Goal: Task Accomplishment & Management: Complete application form

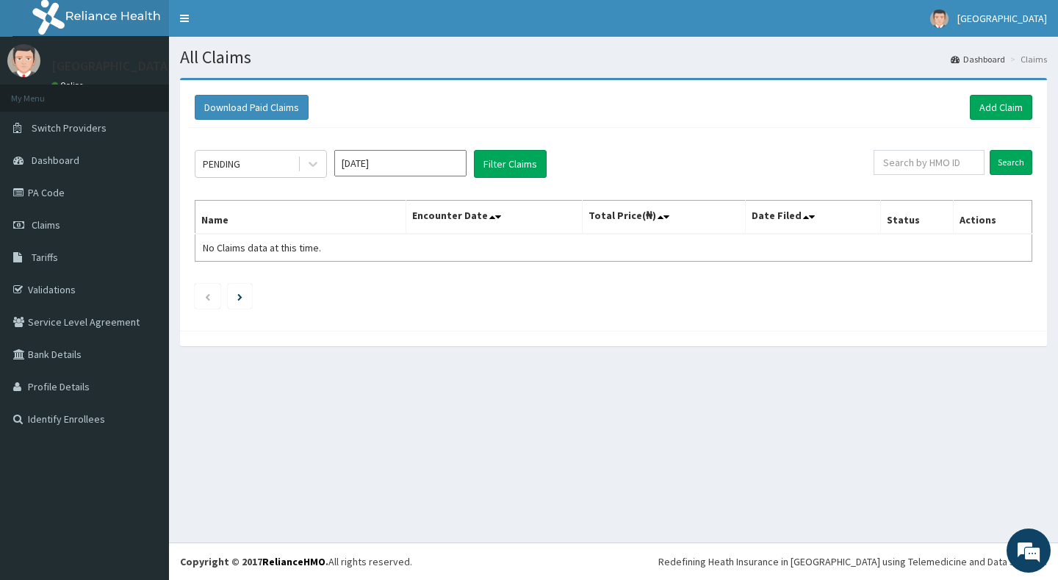
click at [986, 91] on div "Download Paid Claims Add Claim" at bounding box center [613, 107] width 853 height 40
click at [986, 99] on link "Add Claim" at bounding box center [1001, 107] width 62 height 25
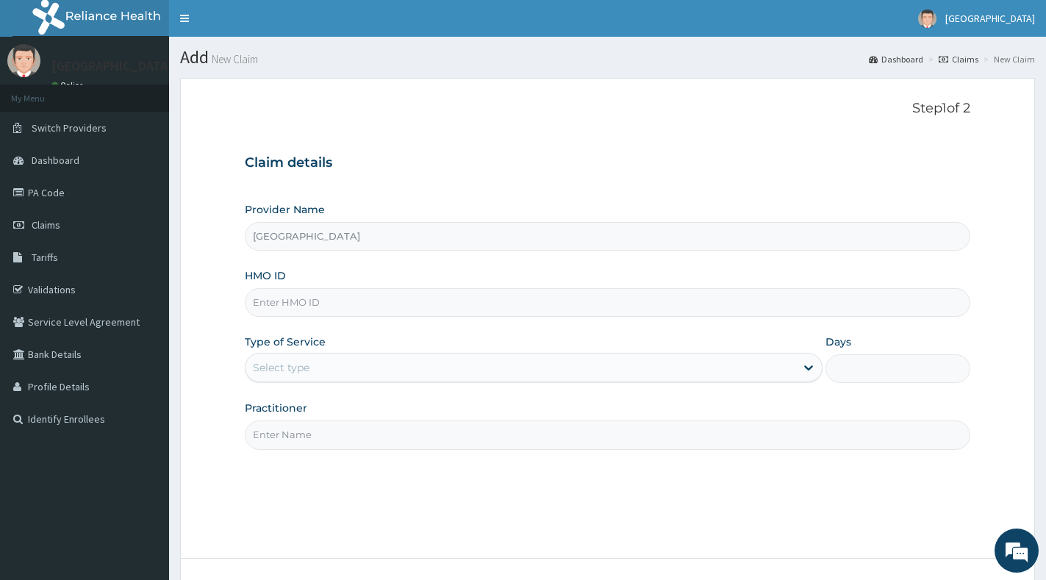
click at [306, 301] on input "HMO ID" at bounding box center [607, 302] width 725 height 29
paste input "PFN/10246/A"
type input "PFN/10246/A"
click at [484, 448] on input "Practitioner" at bounding box center [607, 434] width 725 height 29
click at [294, 368] on div "Select type" at bounding box center [281, 367] width 57 height 15
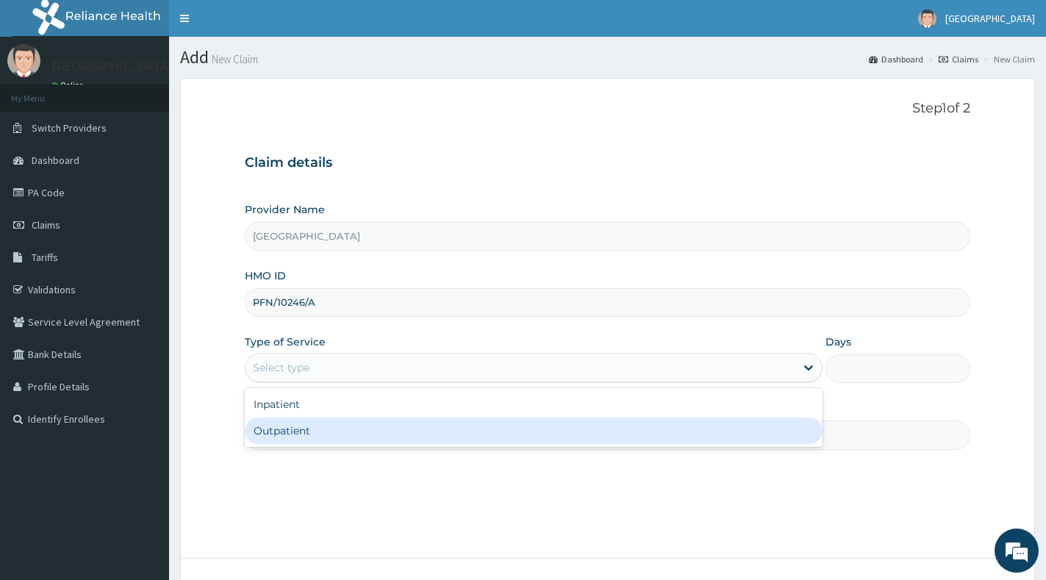
click at [282, 423] on div "Outpatient" at bounding box center [534, 430] width 578 height 26
type input "1"
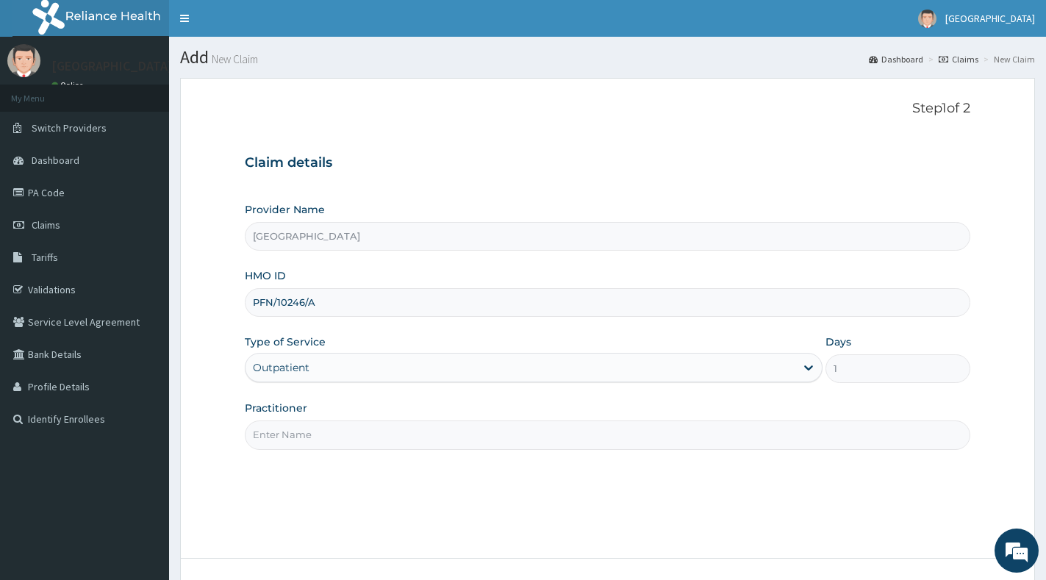
click at [289, 406] on label "Practitioner" at bounding box center [276, 408] width 62 height 15
click at [289, 420] on input "Practitioner" at bounding box center [607, 434] width 725 height 29
click at [287, 437] on input "Practitioner" at bounding box center [607, 434] width 725 height 29
type input "[PERSON_NAME][GEOGRAPHIC_DATA]"
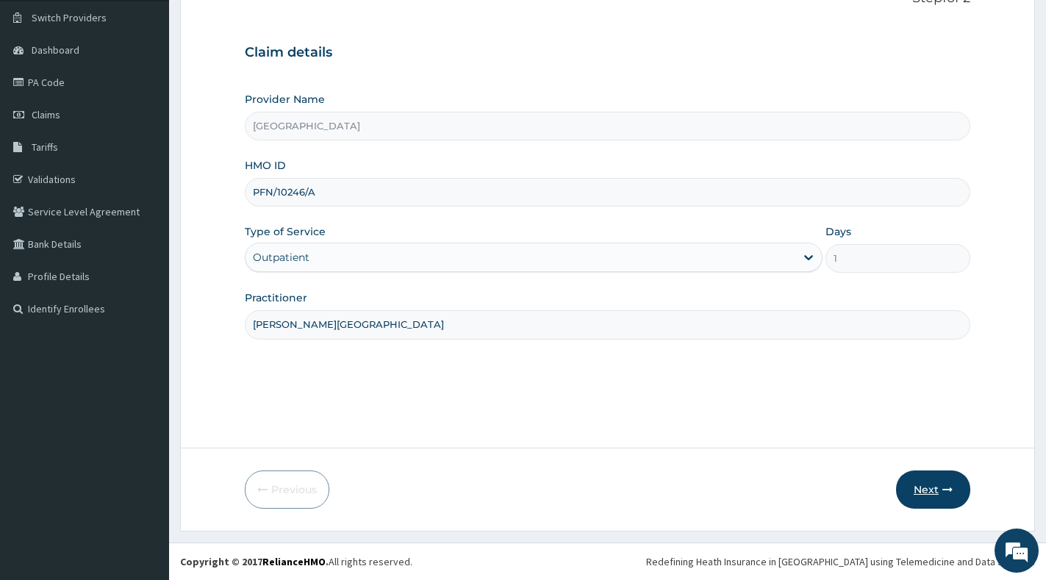
click at [926, 484] on button "Next" at bounding box center [933, 489] width 74 height 38
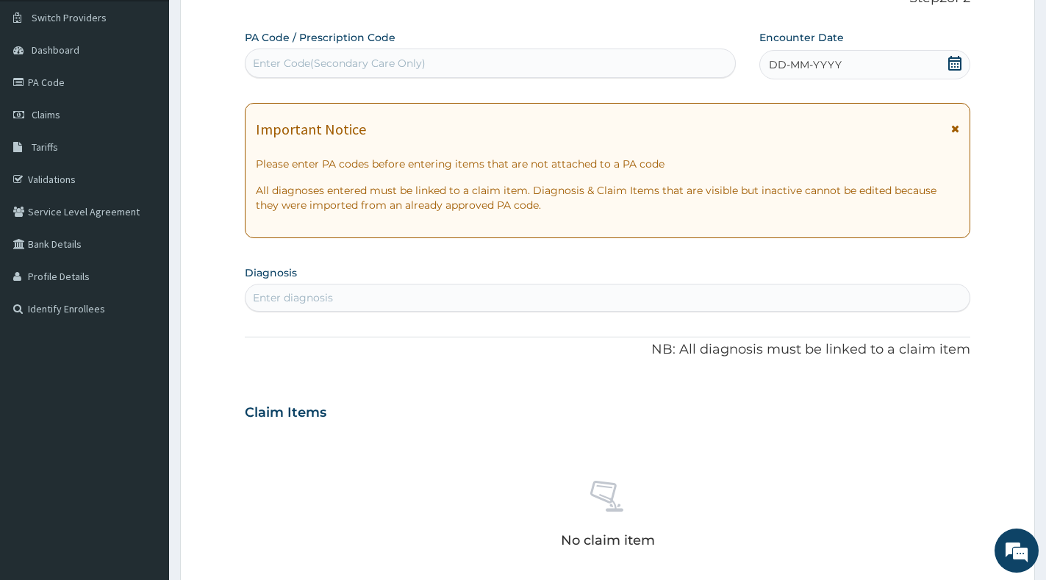
click at [392, 299] on div "Enter diagnosis" at bounding box center [607, 298] width 724 height 24
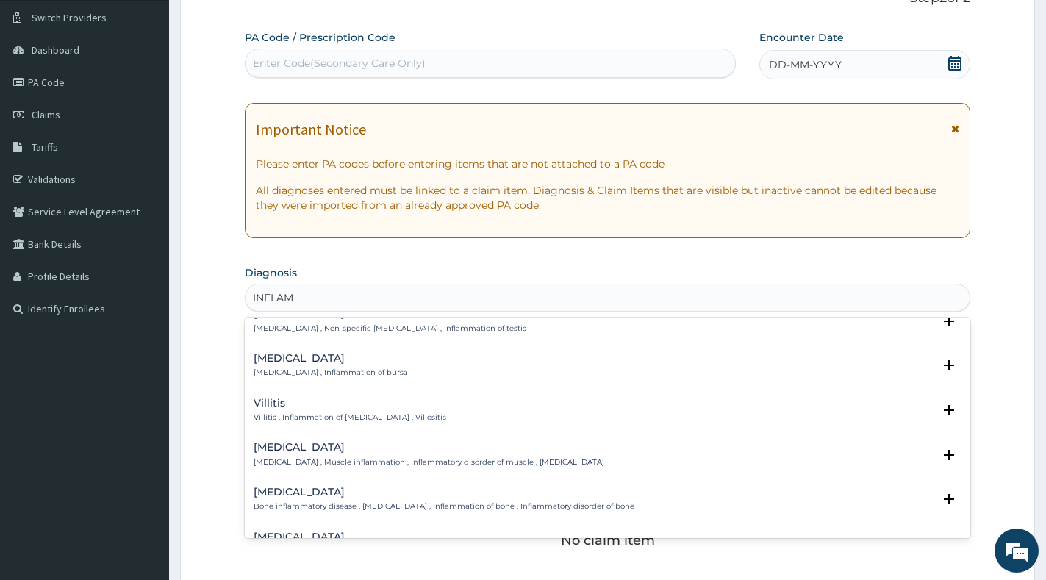
scroll to position [367, 0]
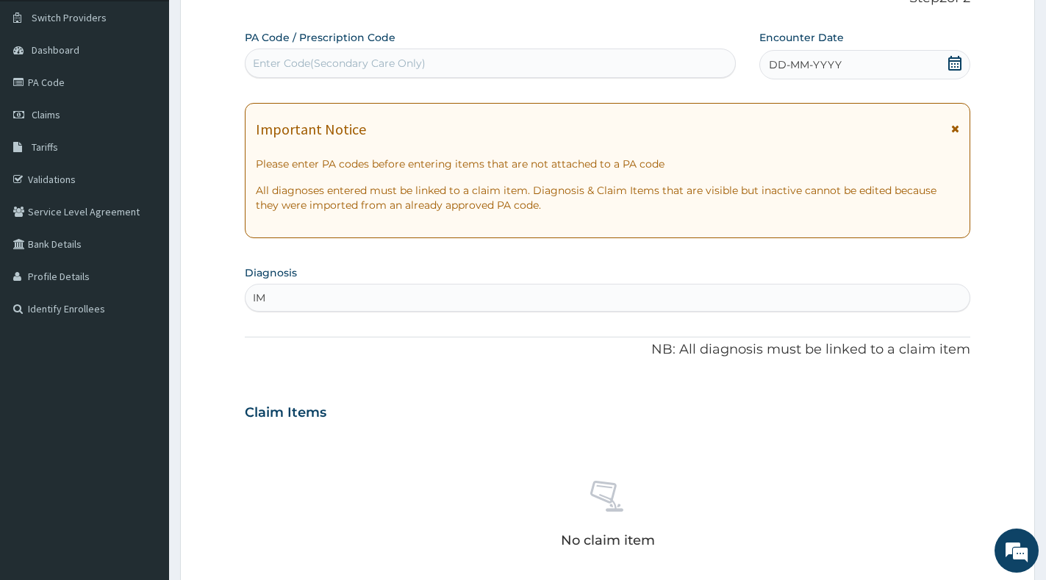
type input "I"
type input "MUSCULO"
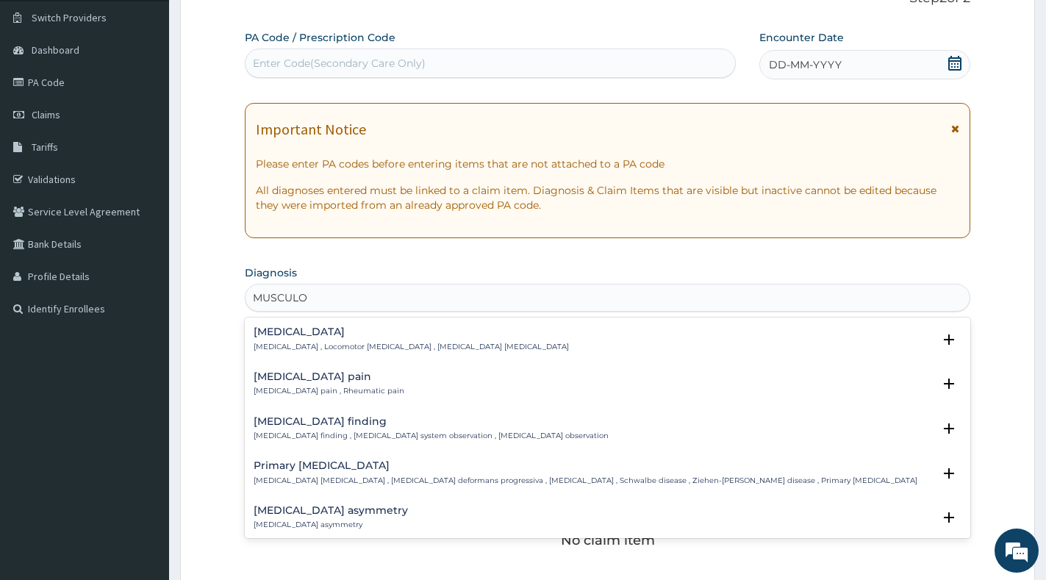
click at [282, 379] on h4 "[MEDICAL_DATA] pain" at bounding box center [329, 376] width 151 height 11
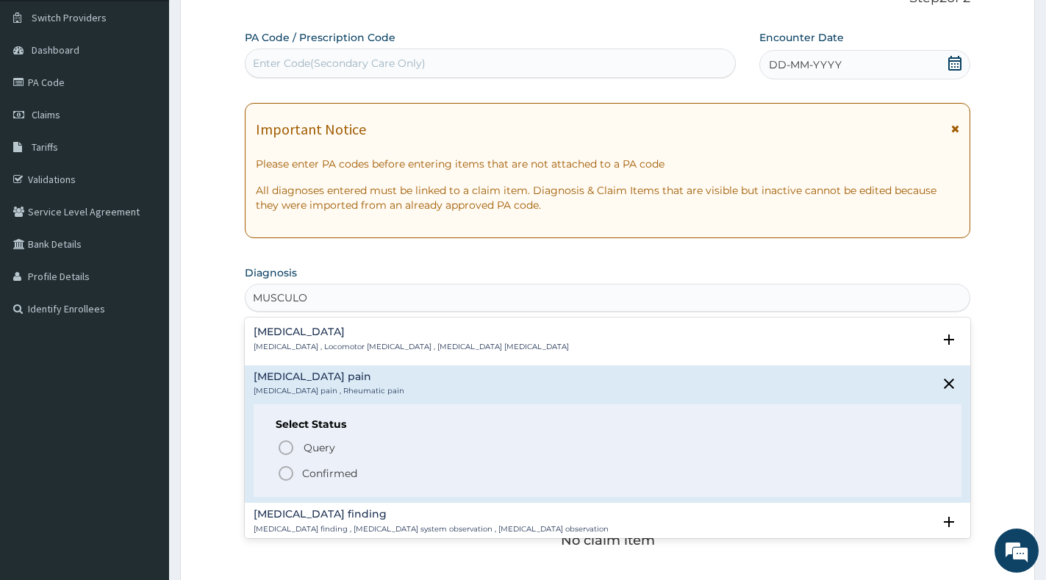
click at [299, 472] on span "Confirmed" at bounding box center [608, 473] width 662 height 18
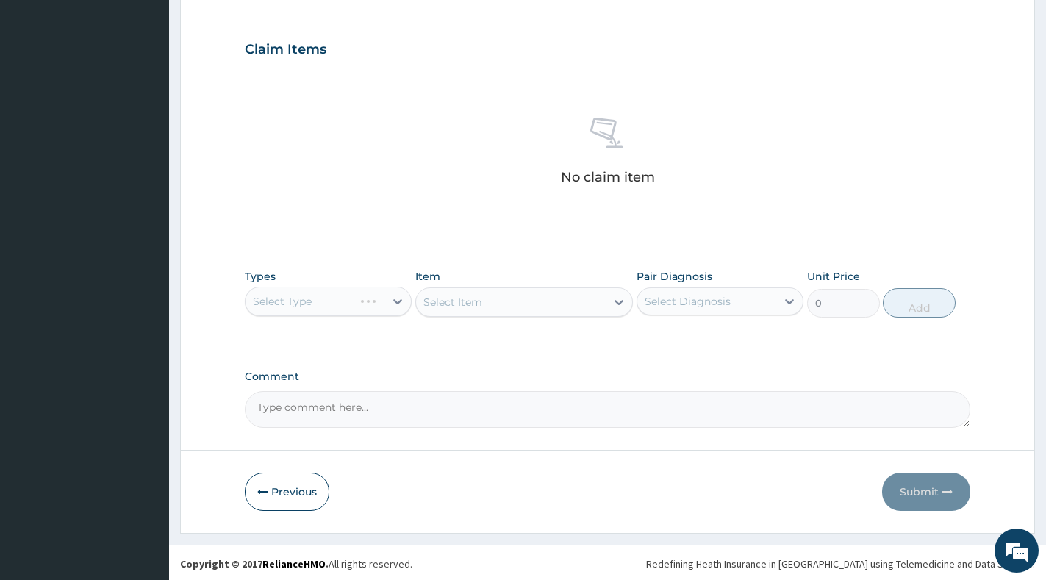
scroll to position [480, 0]
click at [379, 401] on textarea "Comment" at bounding box center [607, 407] width 725 height 37
paste textarea "Inflammation. sec trauma to the Rt hand"
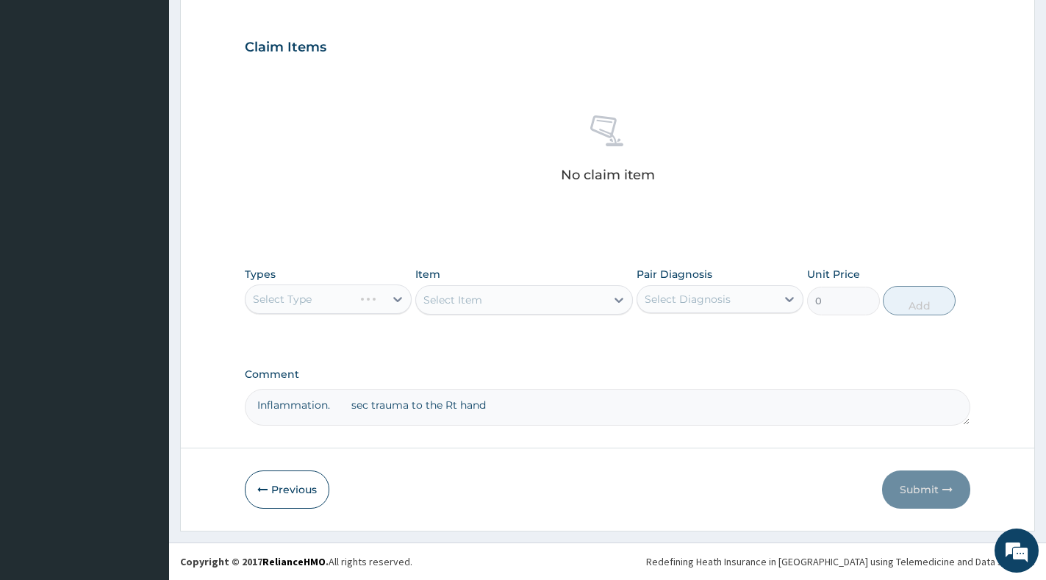
type textarea "Inflammation. sec trauma to the Rt hand"
click at [365, 296] on div "Select Type" at bounding box center [328, 298] width 167 height 29
click at [553, 304] on div "Select Item" at bounding box center [524, 299] width 218 height 29
click at [360, 294] on div "Select Type" at bounding box center [328, 298] width 167 height 29
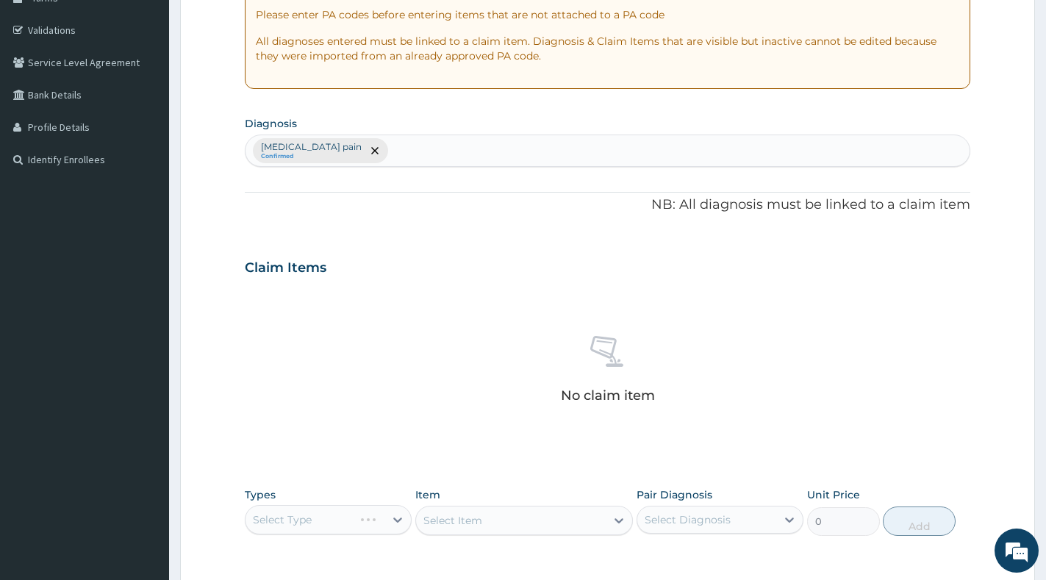
scroll to position [0, 0]
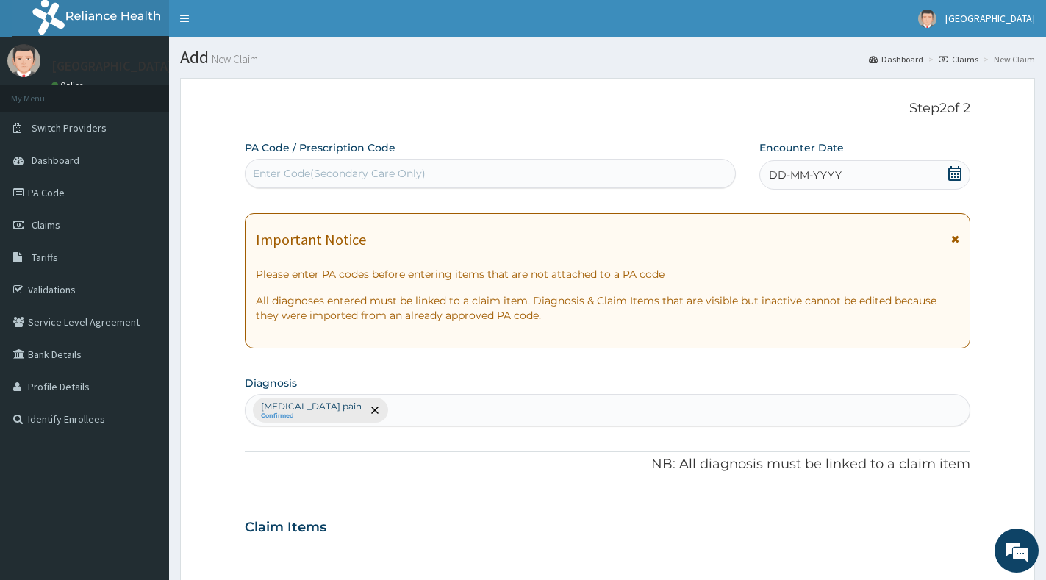
click at [950, 174] on icon at bounding box center [954, 173] width 15 height 15
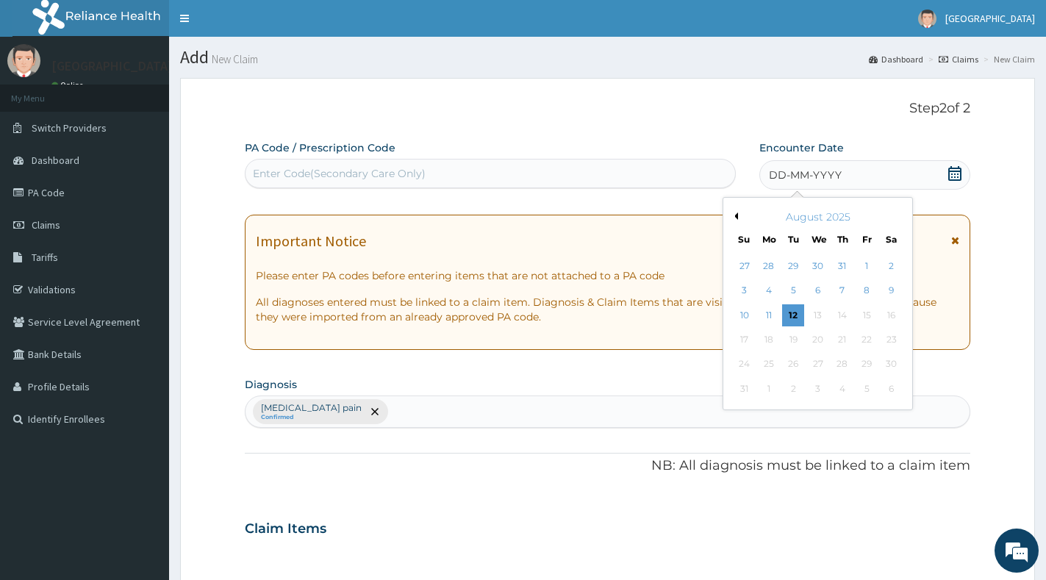
click at [734, 215] on button "Previous Month" at bounding box center [734, 215] width 7 height 7
click at [867, 264] on div "4" at bounding box center [867, 266] width 22 height 22
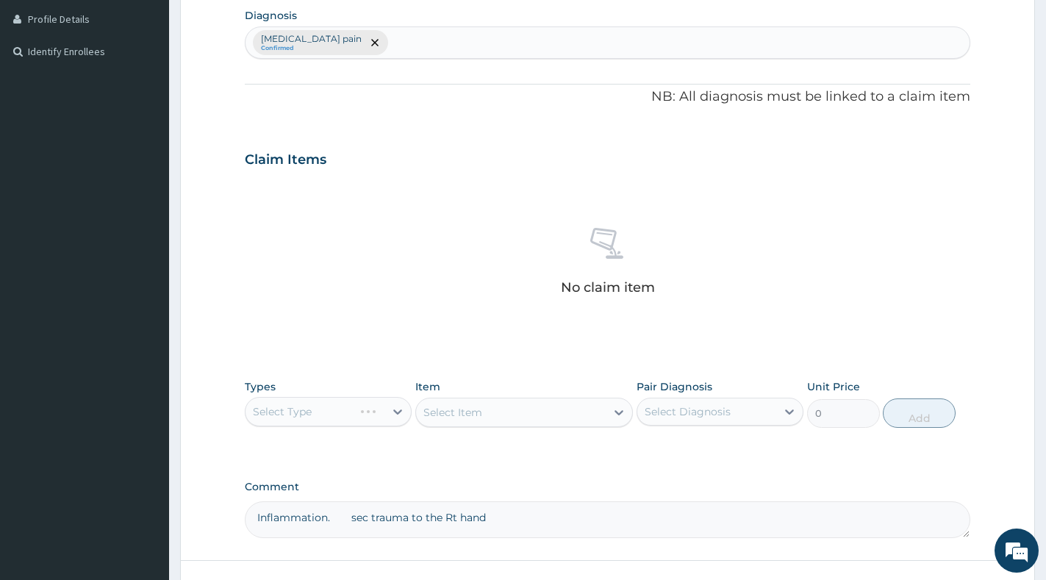
scroll to position [480, 0]
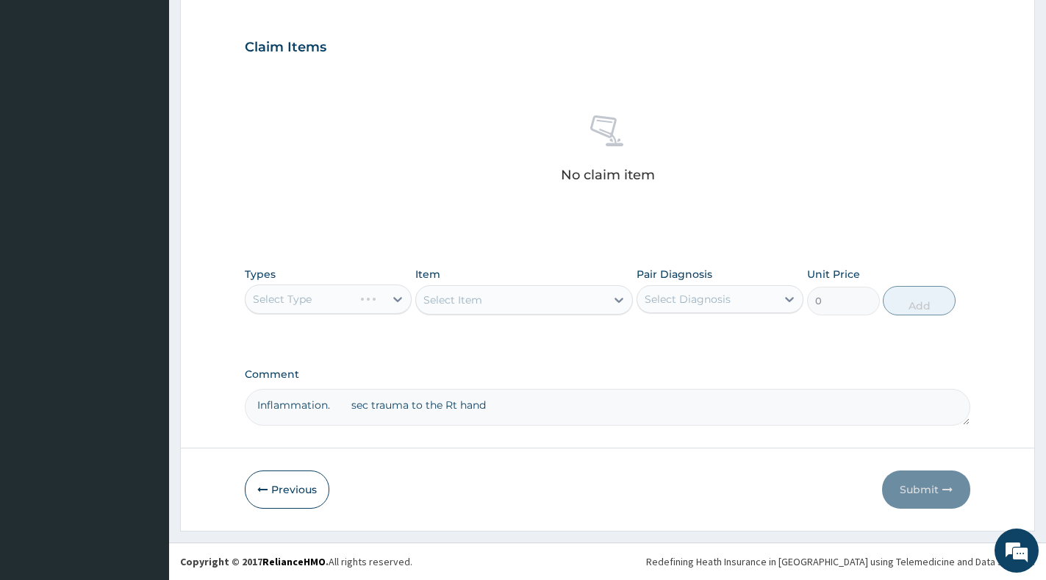
click at [383, 300] on div "Select Type" at bounding box center [328, 298] width 167 height 29
click at [381, 298] on div "Select Type" at bounding box center [328, 298] width 167 height 29
click at [567, 299] on div "Select Item" at bounding box center [524, 299] width 218 height 29
click at [287, 501] on button "Previous" at bounding box center [287, 489] width 85 height 38
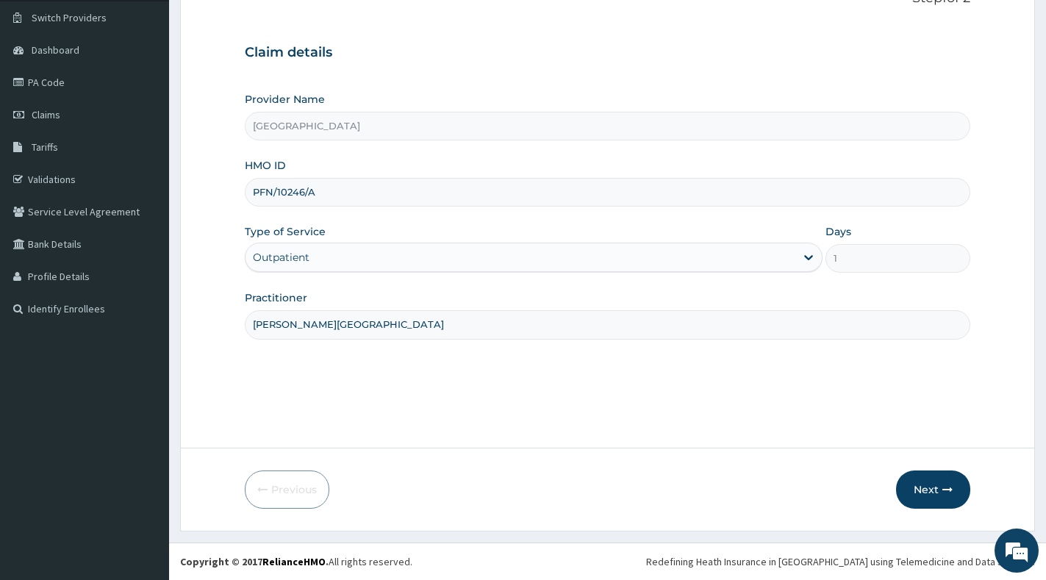
drag, startPoint x: 330, startPoint y: 196, endPoint x: 278, endPoint y: 187, distance: 52.9
click at [246, 195] on input "PFN/10246/A" at bounding box center [607, 192] width 725 height 29
click at [931, 483] on button "Next" at bounding box center [933, 489] width 74 height 38
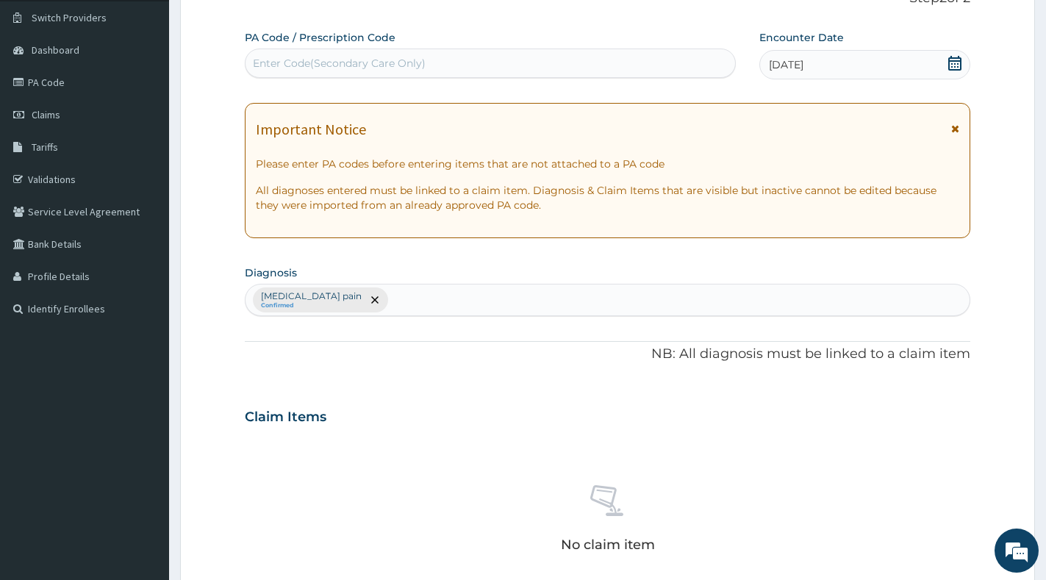
scroll to position [480, 0]
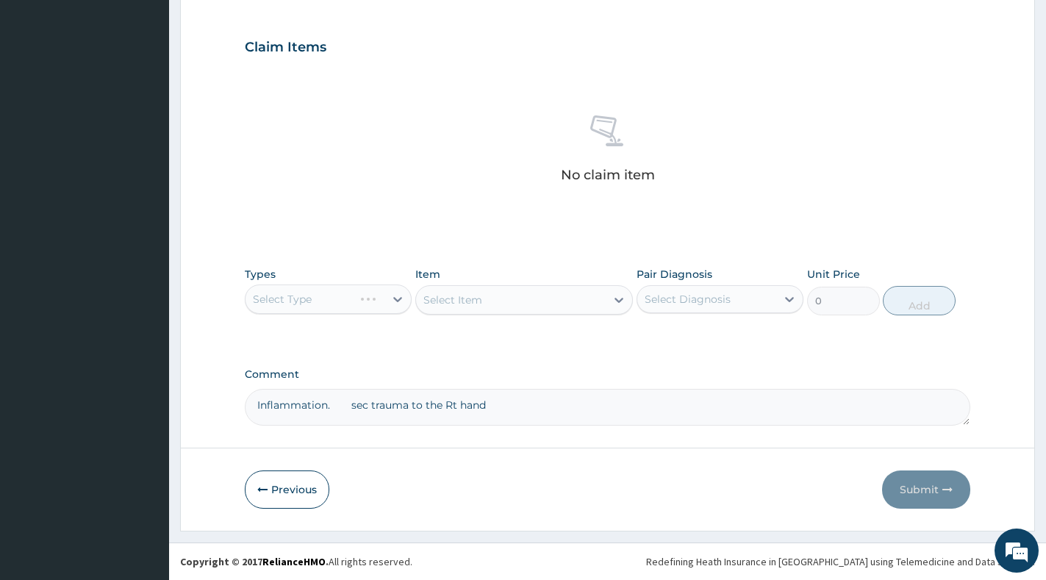
click at [365, 298] on div "Select Type" at bounding box center [328, 298] width 167 height 29
drag, startPoint x: 365, startPoint y: 298, endPoint x: 466, endPoint y: 302, distance: 101.5
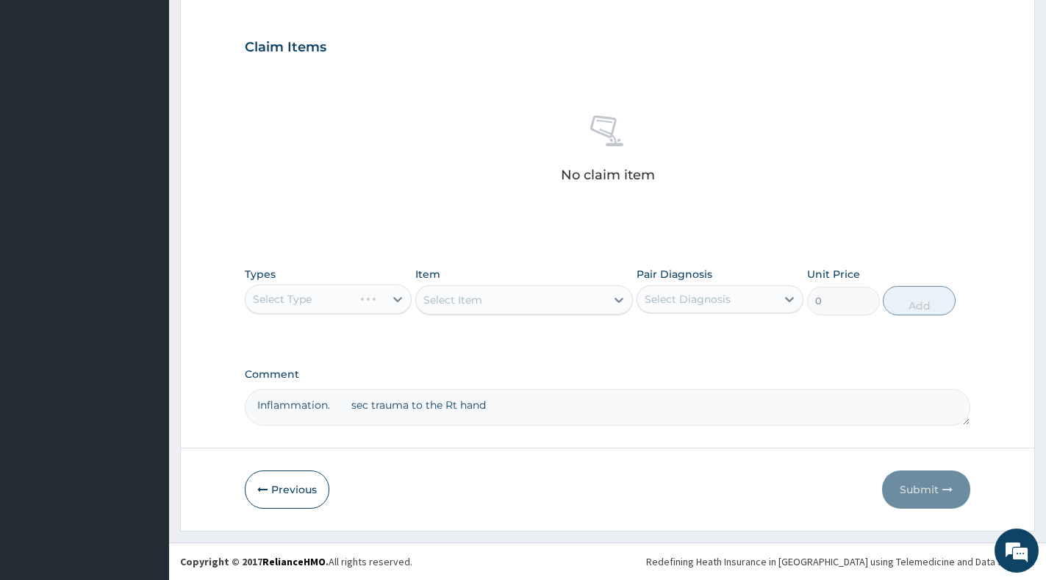
click at [373, 298] on div "Select Type" at bounding box center [328, 298] width 167 height 29
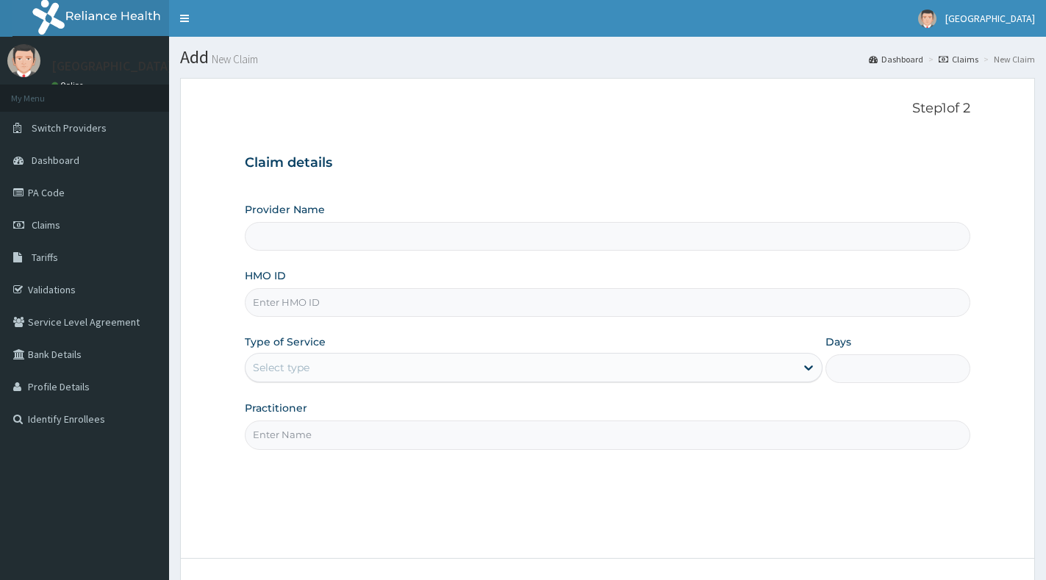
click at [334, 298] on input "HMO ID" at bounding box center [607, 302] width 725 height 29
paste input "PFN/10246/A"
type input "PFN/10246/A"
click at [265, 370] on div "Select type" at bounding box center [281, 367] width 57 height 15
click at [345, 364] on div "Select type" at bounding box center [520, 368] width 550 height 24
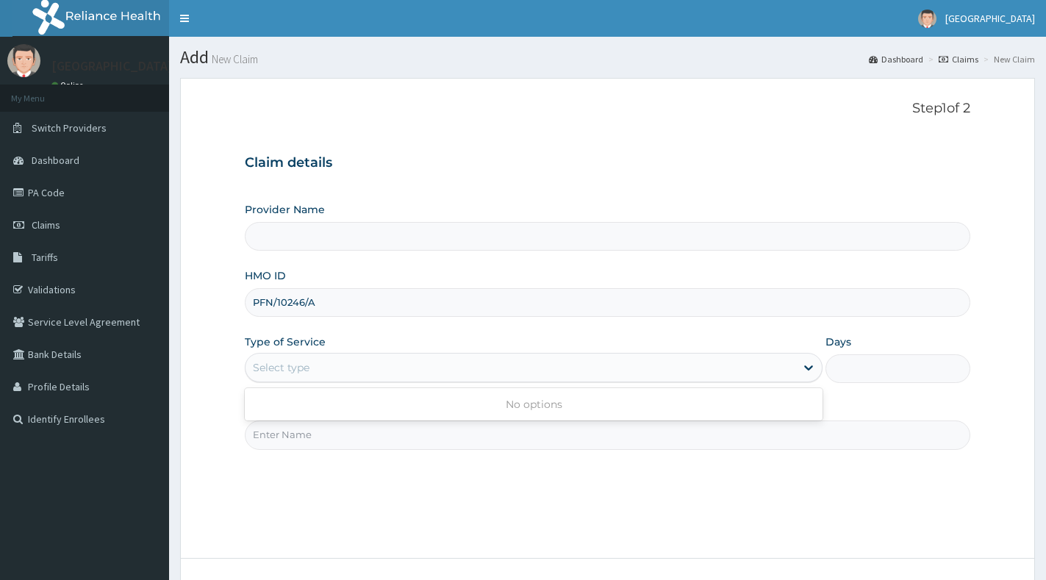
click at [344, 364] on div "Select type" at bounding box center [520, 368] width 550 height 24
click at [431, 370] on div "Select type" at bounding box center [520, 368] width 550 height 24
click at [373, 367] on div "Select type" at bounding box center [520, 368] width 550 height 24
click at [996, 332] on form "Step 1 of 2 Claim details Provider Name HMO ID PFN/10246/A Type of Service Sele…" at bounding box center [607, 360] width 855 height 564
click at [310, 363] on div "Select type" at bounding box center [520, 368] width 550 height 24
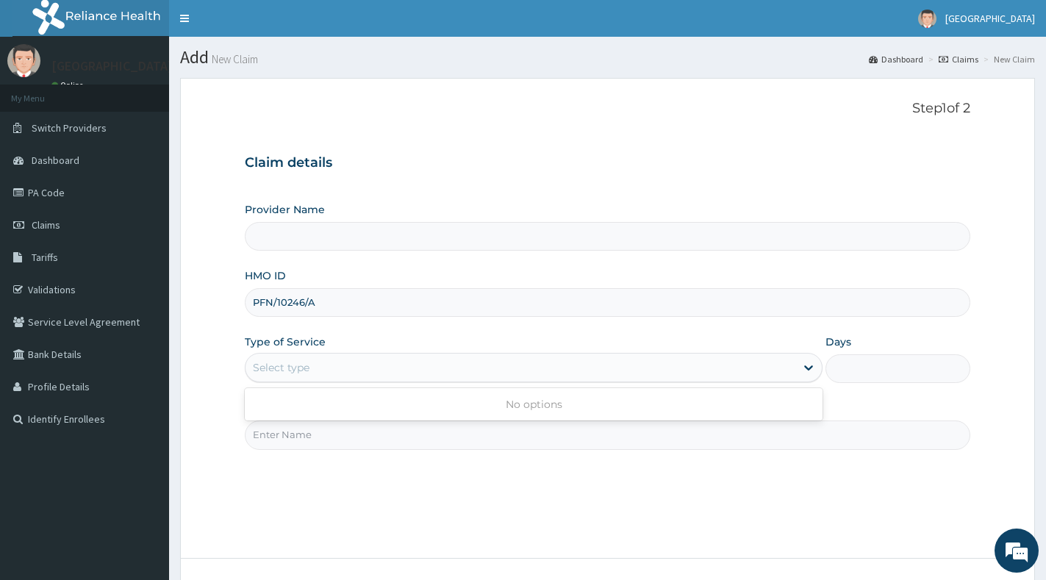
click at [363, 371] on div "Select type" at bounding box center [520, 368] width 550 height 24
click at [974, 186] on form "Step 1 of 2 Claim details Provider Name HMO ID PFN/10246/A Type of Service Use …" at bounding box center [607, 360] width 855 height 564
click at [439, 372] on div "Select type" at bounding box center [520, 368] width 550 height 24
